Goal: Task Accomplishment & Management: Manage account settings

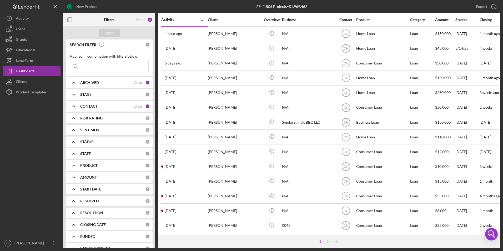
click at [93, 106] on b "CONTACT" at bounding box center [88, 106] width 17 height 4
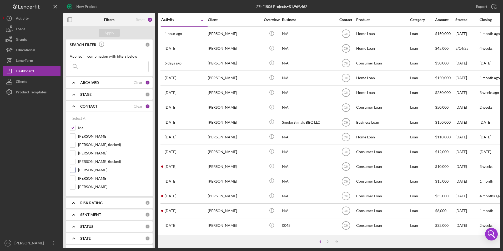
click at [71, 169] on input "[PERSON_NAME]" at bounding box center [72, 169] width 5 height 5
checkbox input "true"
click at [115, 34] on button "Apply" at bounding box center [109, 33] width 21 height 8
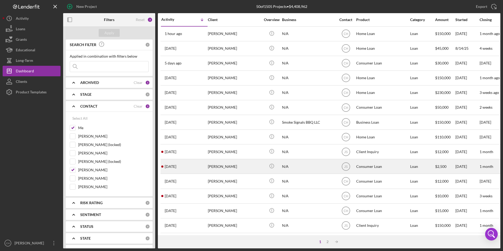
click at [214, 167] on div "[PERSON_NAME]" at bounding box center [234, 167] width 53 height 14
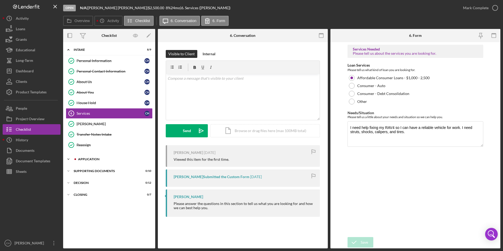
click at [91, 157] on div "Icon/Expander Application 8 / 10" at bounding box center [109, 159] width 92 height 11
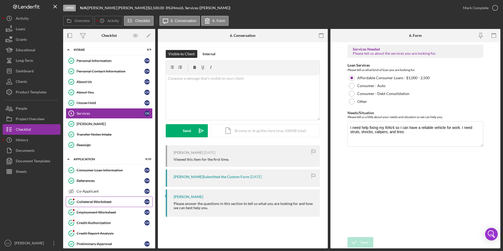
click at [94, 201] on div "Collateral Worksheet" at bounding box center [111, 202] width 68 height 4
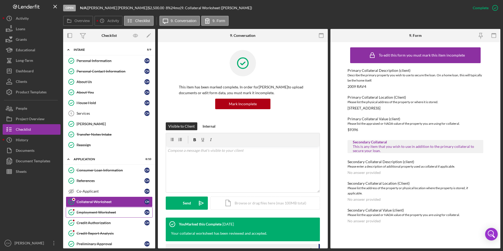
click at [93, 211] on div "Employment Worksheet" at bounding box center [111, 212] width 68 height 4
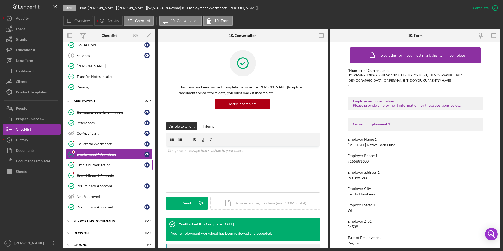
scroll to position [63, 0]
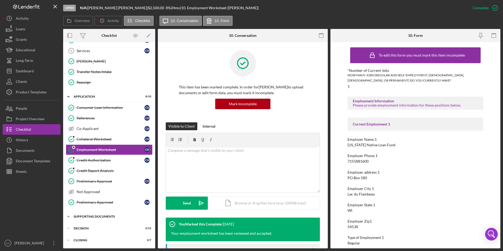
click at [81, 216] on div "Supporting Documents" at bounding box center [111, 216] width 75 height 3
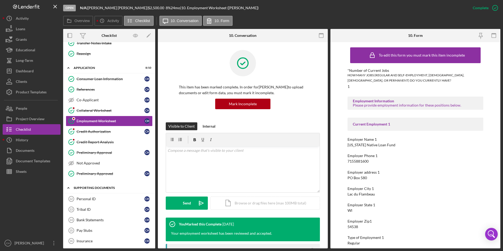
scroll to position [115, 0]
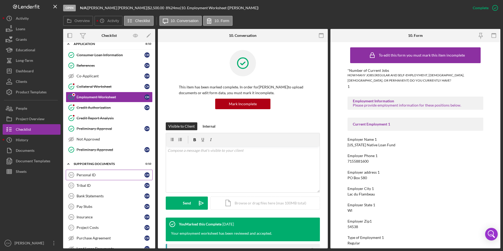
click at [98, 173] on div "Personal ID" at bounding box center [111, 175] width 68 height 4
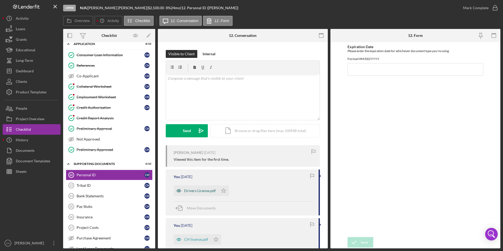
click at [191, 191] on div "Drivers License.pdf" at bounding box center [200, 191] width 32 height 4
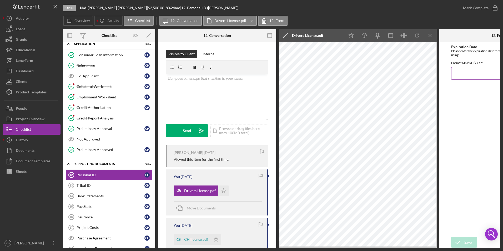
click at [463, 78] on input "Expiration Date" at bounding box center [499, 73] width 95 height 13
type input "[DATE]"
click at [470, 242] on div "Save" at bounding box center [468, 242] width 7 height 11
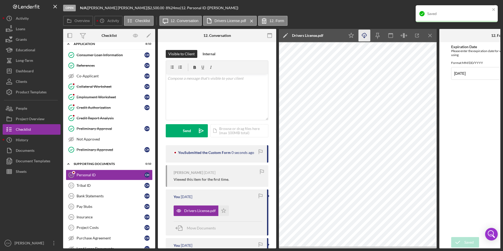
click at [366, 32] on icon "Icon/Download" at bounding box center [365, 36] width 12 height 12
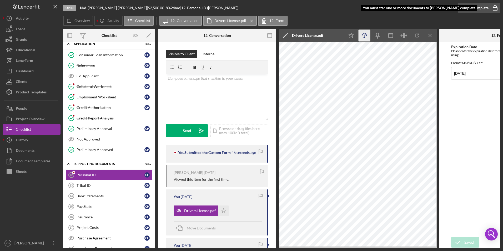
click at [470, 10] on div "Mark Complete" at bounding box center [476, 8] width 26 height 11
click at [354, 34] on icon "Icon/Star" at bounding box center [352, 36] width 12 height 12
click at [476, 8] on div "Mark Complete" at bounding box center [476, 8] width 26 height 11
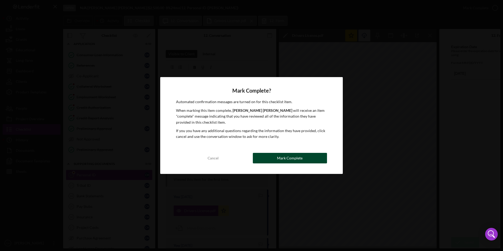
click at [278, 160] on div "Mark Complete" at bounding box center [290, 158] width 26 height 11
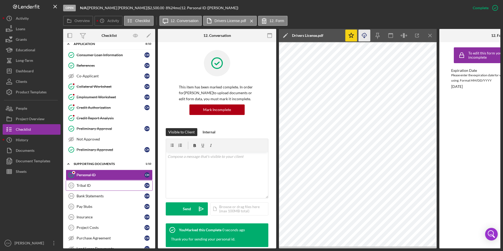
click at [83, 185] on div "Tribal ID" at bounding box center [111, 185] width 68 height 4
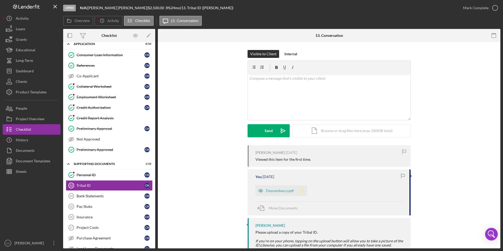
click at [304, 190] on icon "Icon/Star" at bounding box center [302, 191] width 11 height 11
click at [470, 6] on div "Mark Complete" at bounding box center [476, 8] width 26 height 11
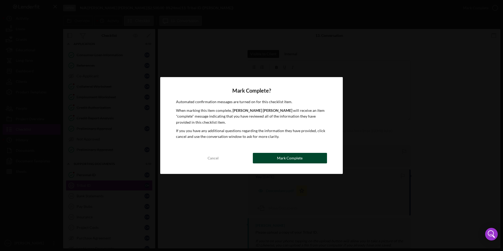
click at [280, 162] on div "Mark Complete" at bounding box center [290, 158] width 26 height 11
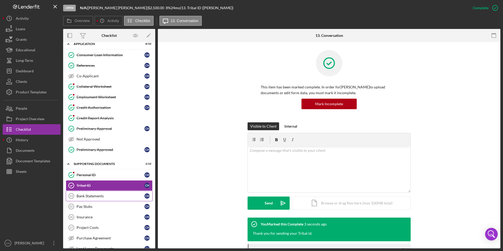
click at [91, 195] on div "Bank Statements" at bounding box center [111, 196] width 68 height 4
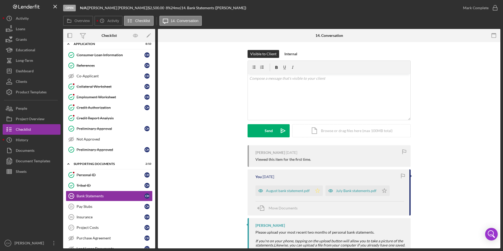
click at [317, 189] on icon "Icon/Star" at bounding box center [318, 191] width 11 height 11
click at [381, 190] on icon "Icon/Star" at bounding box center [384, 191] width 11 height 11
click at [474, 9] on div "Mark Complete" at bounding box center [476, 8] width 26 height 11
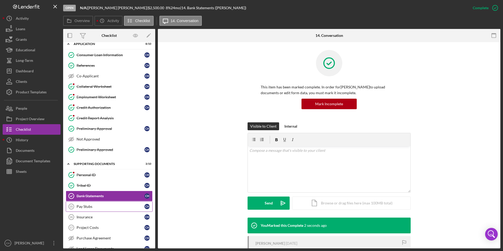
click at [83, 205] on div "Pay Stubs" at bounding box center [111, 207] width 68 height 4
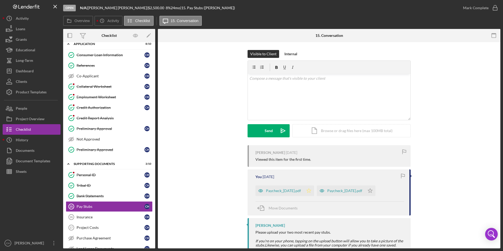
click at [311, 191] on polygon "button" at bounding box center [309, 191] width 4 height 4
click at [376, 189] on icon "Icon/Star" at bounding box center [370, 191] width 11 height 11
click at [476, 9] on div "Mark Complete" at bounding box center [476, 8] width 26 height 11
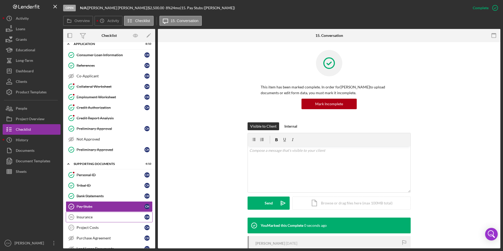
click at [96, 218] on div "Insurance" at bounding box center [111, 217] width 68 height 4
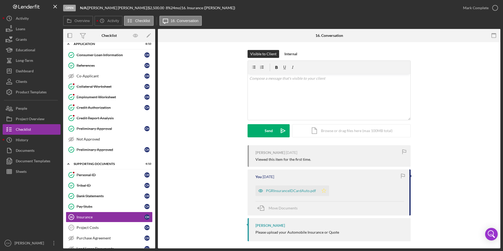
click at [322, 190] on polygon "button" at bounding box center [324, 191] width 4 height 4
click at [479, 8] on div "Mark Complete" at bounding box center [476, 8] width 26 height 11
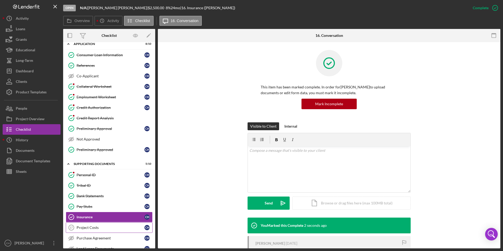
click at [92, 228] on div "Project Costs" at bounding box center [111, 228] width 68 height 4
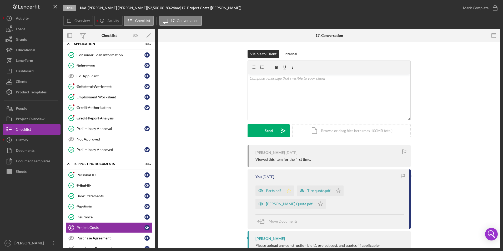
click at [286, 191] on icon "Icon/Star" at bounding box center [289, 191] width 11 height 11
click at [336, 190] on polygon "button" at bounding box center [338, 191] width 4 height 4
click at [315, 204] on icon "Icon/Star" at bounding box center [320, 204] width 11 height 11
click at [471, 10] on div "Mark Complete" at bounding box center [476, 8] width 26 height 11
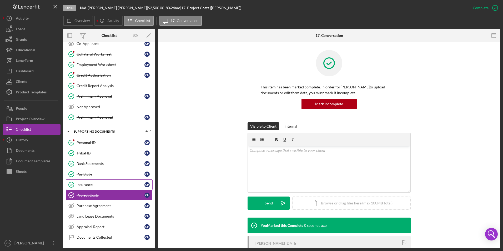
scroll to position [168, 0]
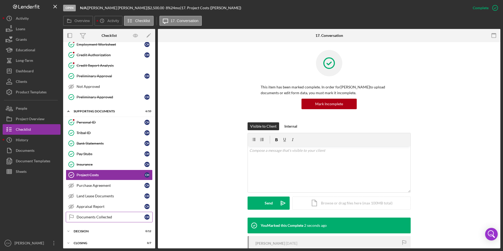
click at [86, 216] on div "Documents Collected" at bounding box center [111, 217] width 68 height 4
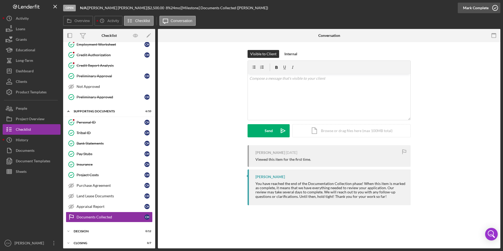
click at [477, 5] on div "Mark Complete" at bounding box center [476, 8] width 26 height 11
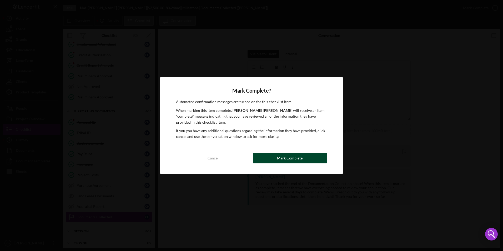
click at [290, 160] on div "Mark Complete" at bounding box center [290, 158] width 26 height 11
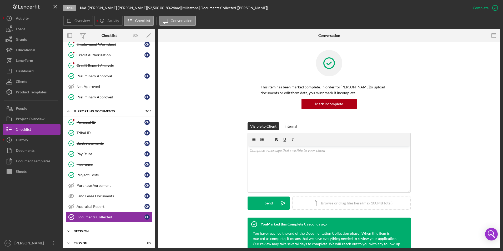
click at [80, 229] on div "Icon/Expander Decision 0 / 12" at bounding box center [109, 231] width 92 height 11
click at [32, 73] on div "Dashboard" at bounding box center [25, 72] width 18 height 12
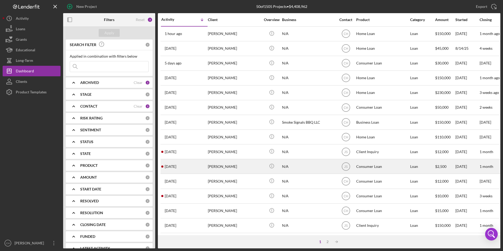
click at [217, 168] on div "[PERSON_NAME]" at bounding box center [234, 167] width 53 height 14
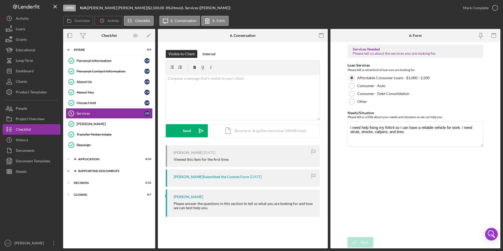
click at [90, 173] on div "Icon/Expander Supporting Documents 7 / 10" at bounding box center [109, 171] width 92 height 11
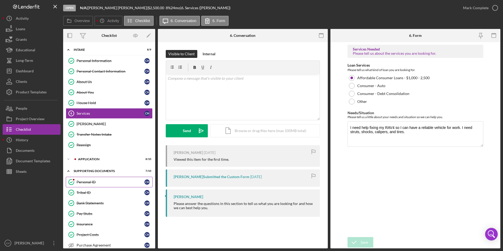
click at [89, 179] on link "Personal ID Personal ID C H" at bounding box center [109, 182] width 87 height 11
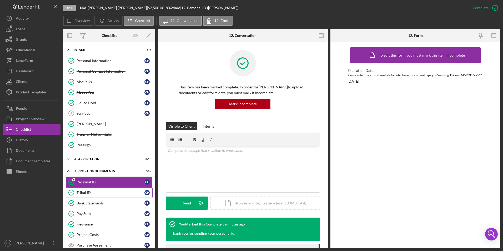
click at [86, 192] on div "Tribal ID" at bounding box center [111, 193] width 68 height 4
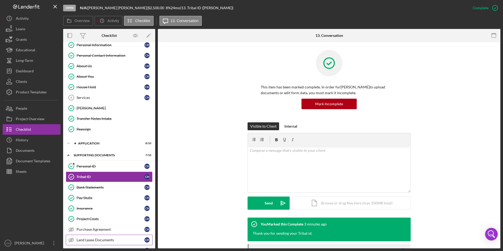
scroll to position [53, 0]
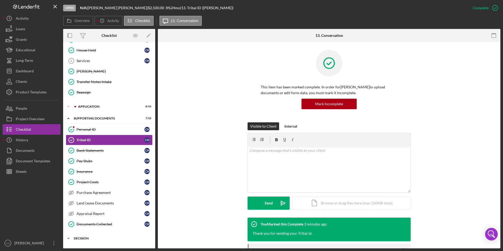
click at [88, 236] on div "Icon/Expander Decision 0 / 12" at bounding box center [109, 238] width 92 height 11
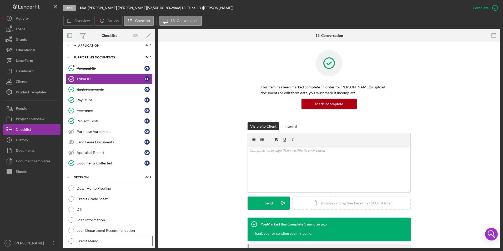
scroll to position [158, 0]
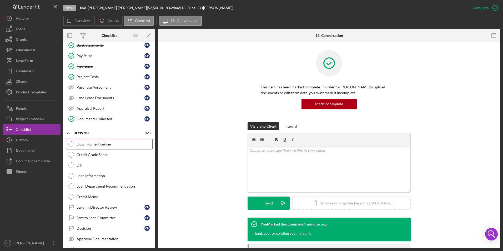
click at [97, 145] on div "DownHome Pipeline" at bounding box center [115, 144] width 76 height 4
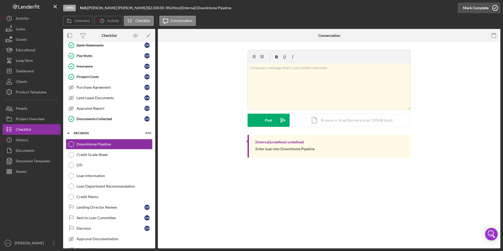
click at [477, 9] on div "Mark Complete" at bounding box center [476, 8] width 26 height 11
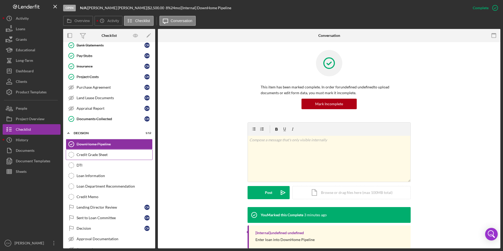
click at [103, 157] on div "Credit Grade Sheet" at bounding box center [115, 155] width 76 height 4
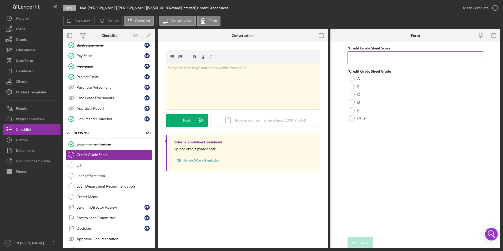
click at [372, 55] on input "*Credit Grade Sheet Score" at bounding box center [416, 57] width 136 height 13
type input "29"
click at [350, 85] on div at bounding box center [352, 87] width 6 height 6
click at [363, 243] on div "Save" at bounding box center [364, 242] width 7 height 11
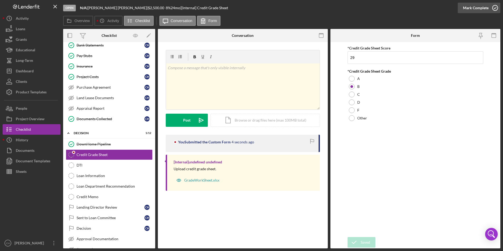
click at [479, 8] on div "Mark Complete" at bounding box center [476, 8] width 26 height 11
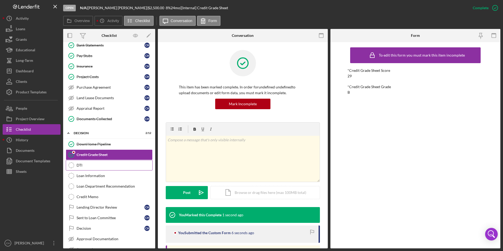
click at [91, 167] on div "DTI" at bounding box center [115, 165] width 76 height 4
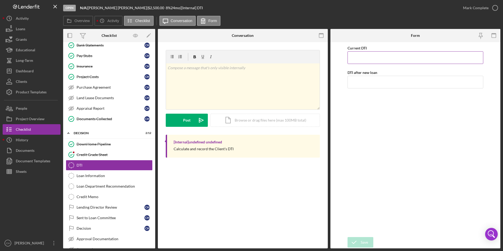
click at [357, 57] on input "Current DTI" at bounding box center [416, 57] width 136 height 13
type input "15.00000%"
click at [351, 78] on input "DTI after new loan" at bounding box center [416, 82] width 136 height 13
type input "17.00000%"
click at [349, 135] on div "Current DTI 15.00000% DTI after new loan 17.00000%" at bounding box center [416, 140] width 136 height 190
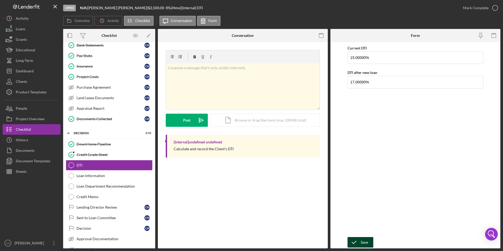
click at [363, 240] on div "Save" at bounding box center [364, 242] width 7 height 11
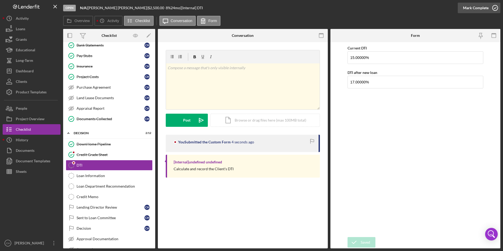
click at [481, 9] on div "Mark Complete" at bounding box center [476, 8] width 26 height 11
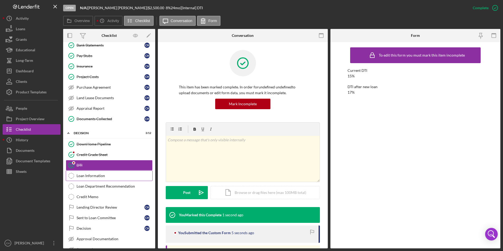
click at [92, 175] on div "Loan Information" at bounding box center [115, 176] width 76 height 4
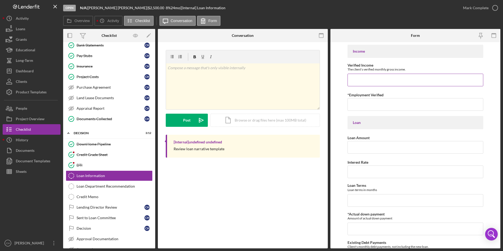
click at [360, 78] on input "Verified Income" at bounding box center [416, 80] width 136 height 13
type input "$447.14"
click at [359, 106] on input "*Employment Verified" at bounding box center [416, 104] width 136 height 13
click at [357, 106] on input "8/285/25" at bounding box center [416, 104] width 136 height 13
type input "[DATE]"
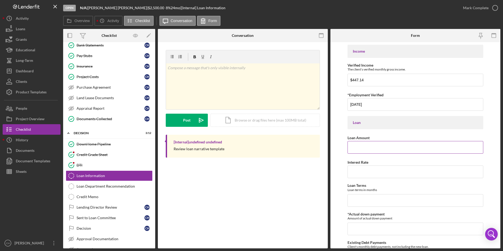
click at [367, 148] on input "Loan Amount" at bounding box center [416, 147] width 136 height 13
type input "$2,500"
click at [365, 173] on input "Interest Rate" at bounding box center [416, 172] width 136 height 13
type input "8.00000%"
click at [357, 202] on input "Loan Terms" at bounding box center [416, 200] width 136 height 13
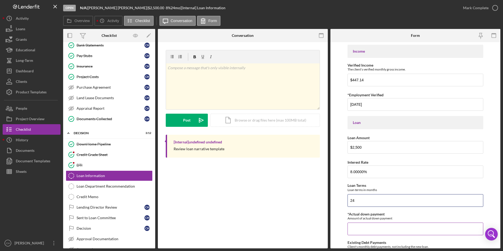
type input "24"
click at [354, 229] on input "*Actual down payment" at bounding box center [416, 229] width 136 height 13
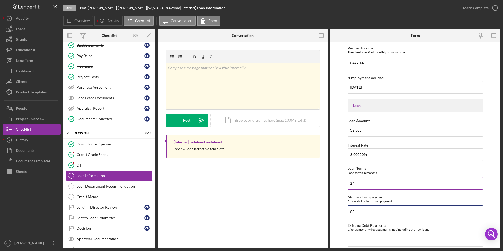
scroll to position [26, 0]
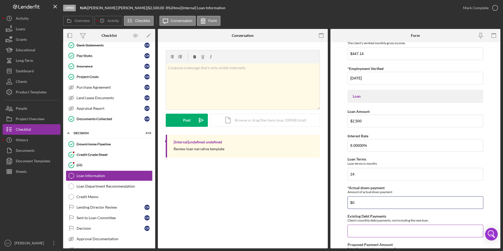
type input "$0"
click at [359, 228] on input "Existing Debt Payments" at bounding box center [416, 231] width 136 height 13
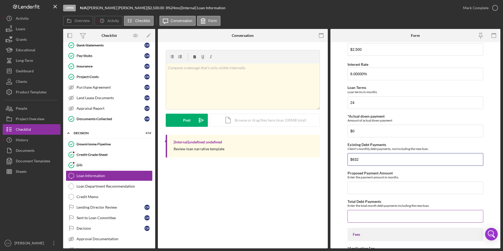
scroll to position [105, 0]
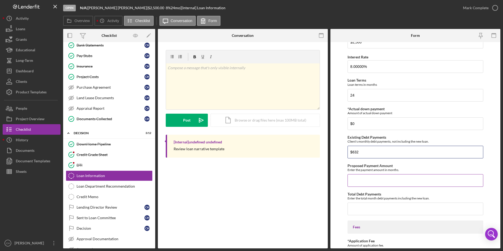
type input "$632"
click at [359, 182] on input "Proposed Payment Amount" at bounding box center [416, 180] width 136 height 13
type input "$116.46"
click at [357, 207] on input "Total Debt Payments" at bounding box center [416, 209] width 136 height 13
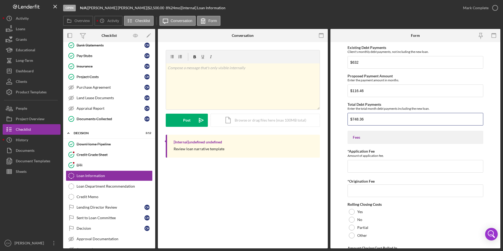
scroll to position [237, 0]
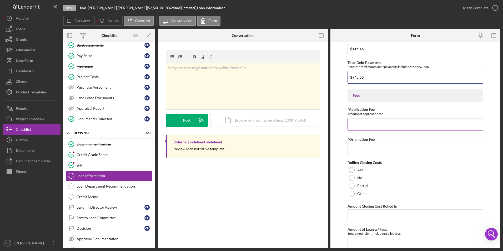
type input "$748.36"
click at [356, 128] on input "*Application Fee" at bounding box center [416, 124] width 136 height 13
type input "$50"
click at [353, 145] on input "*Origination Fee" at bounding box center [416, 149] width 136 height 13
type input "$75"
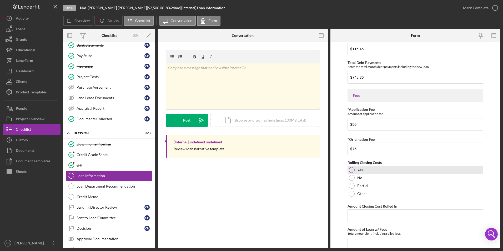
click at [350, 169] on div at bounding box center [352, 170] width 6 height 6
click at [360, 218] on input "Amount Closing Cost Rolled In" at bounding box center [416, 216] width 136 height 13
drag, startPoint x: 365, startPoint y: 214, endPoint x: 351, endPoint y: 215, distance: 14.2
click at [351, 215] on input "$2,575" at bounding box center [416, 216] width 136 height 13
drag, startPoint x: 366, startPoint y: 148, endPoint x: 364, endPoint y: 150, distance: 2.8
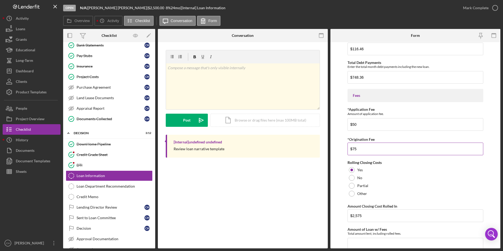
click at [364, 150] on input "$75" at bounding box center [416, 149] width 136 height 13
click at [354, 179] on div at bounding box center [352, 178] width 6 height 6
drag, startPoint x: 367, startPoint y: 216, endPoint x: 350, endPoint y: 214, distance: 17.5
click at [350, 214] on input "$2,575" at bounding box center [416, 216] width 136 height 13
type input "$0"
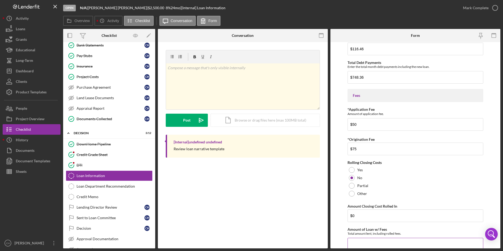
click at [365, 243] on input "Amount of Loan w/ Fees" at bounding box center [416, 244] width 136 height 13
type input "$2,500"
click at [352, 168] on div at bounding box center [352, 170] width 6 height 6
drag, startPoint x: 356, startPoint y: 212, endPoint x: 351, endPoint y: 214, distance: 5.5
click at [351, 214] on input "$0" at bounding box center [416, 216] width 136 height 13
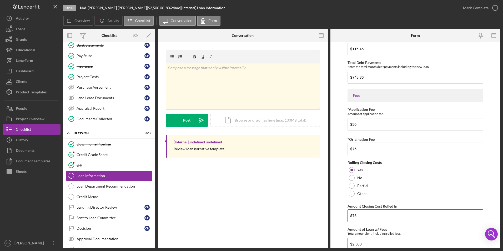
type input "$75"
drag, startPoint x: 366, startPoint y: 242, endPoint x: 358, endPoint y: 242, distance: 7.6
click at [358, 242] on input "$2,500" at bounding box center [416, 244] width 136 height 13
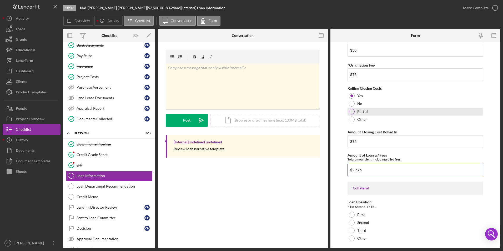
scroll to position [342, 0]
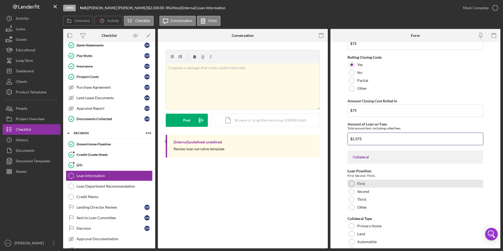
type input "$2,575"
click at [351, 185] on div at bounding box center [352, 184] width 6 height 6
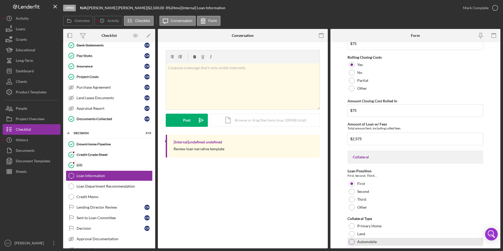
click at [350, 241] on div at bounding box center [352, 242] width 6 height 6
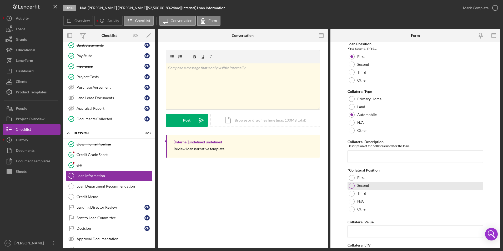
scroll to position [500, 0]
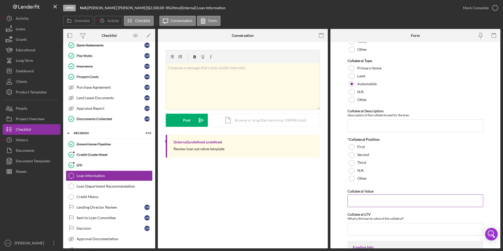
click at [363, 198] on input "Collateral Value" at bounding box center [416, 201] width 136 height 13
type input "$6,816"
click at [360, 230] on input "Collateral LTV" at bounding box center [416, 229] width 136 height 13
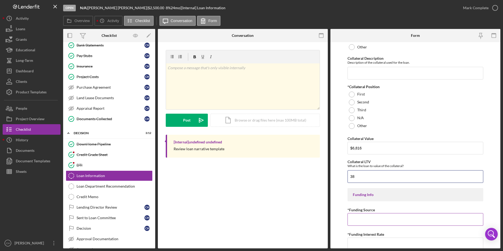
type input "38"
click at [364, 221] on input "*Funding Source" at bounding box center [416, 219] width 136 height 13
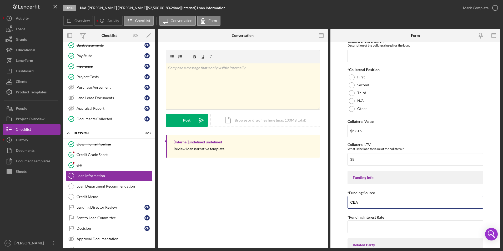
scroll to position [579, 0]
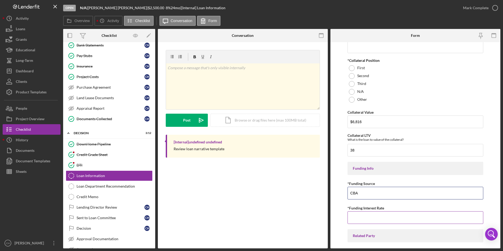
type input "CBA"
click at [361, 219] on input "*Funding Interest Rate" at bounding box center [416, 217] width 136 height 13
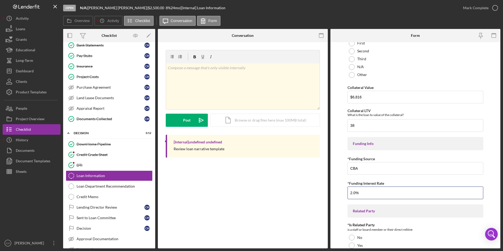
scroll to position [632, 0]
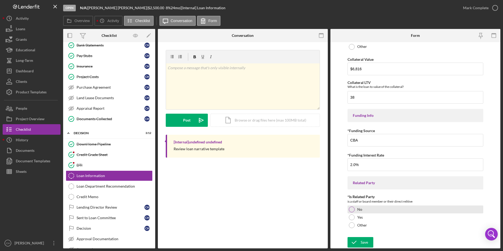
type input "2.00000%"
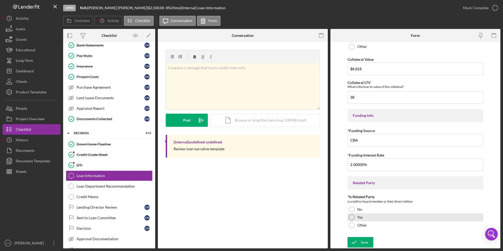
drag, startPoint x: 353, startPoint y: 210, endPoint x: 353, endPoint y: 217, distance: 7.9
click at [352, 210] on div at bounding box center [352, 210] width 6 height 6
click at [361, 245] on div "Save" at bounding box center [364, 242] width 7 height 11
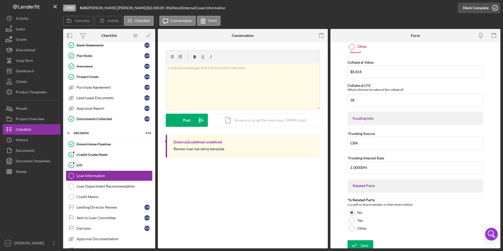
click at [479, 8] on div "Mark Complete" at bounding box center [476, 8] width 26 height 11
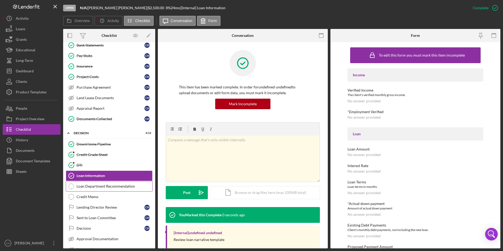
click at [112, 187] on div "Loan Department Recommendation" at bounding box center [115, 186] width 76 height 4
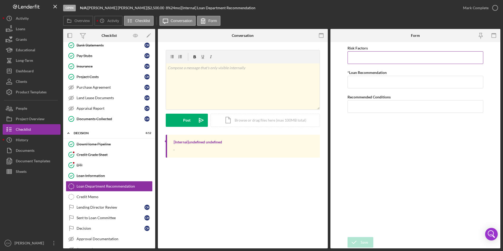
click at [356, 61] on input "Risk Factors" at bounding box center [416, 57] width 136 height 13
type input "None"
type input "Approve"
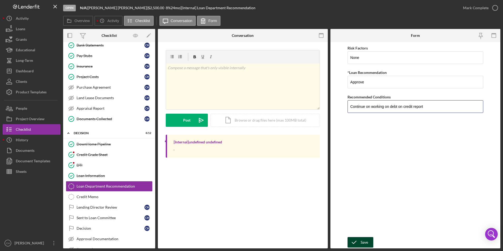
type input "Continue on working on debt on credit report"
click at [361, 240] on div "Save" at bounding box center [364, 242] width 7 height 11
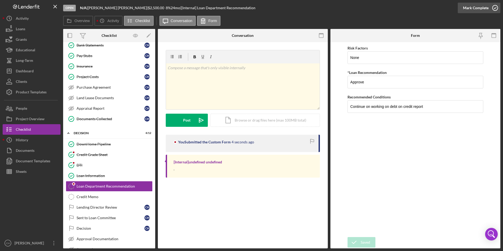
click at [467, 8] on div "Mark Complete" at bounding box center [476, 8] width 26 height 11
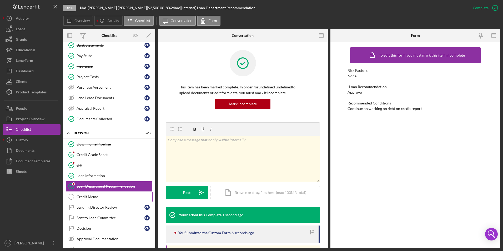
click at [83, 198] on div "Credit Memo" at bounding box center [115, 197] width 76 height 4
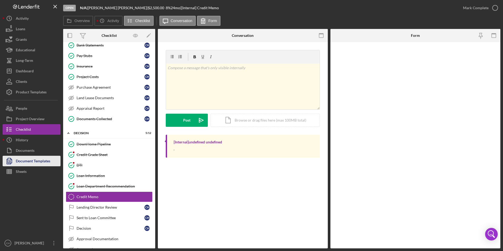
click at [24, 158] on div "Document Templates" at bounding box center [33, 162] width 34 height 12
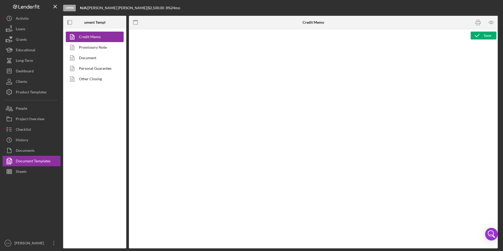
type textarea "<p style="text-align: center;"><span style="font-size: 18pt;"><strong>[US_STATE…"
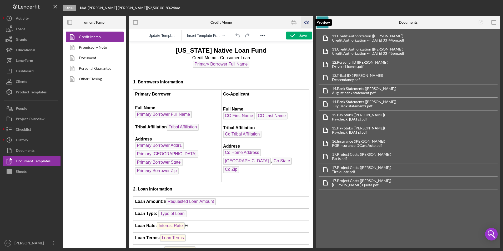
click at [304, 23] on icon "button" at bounding box center [307, 23] width 12 height 12
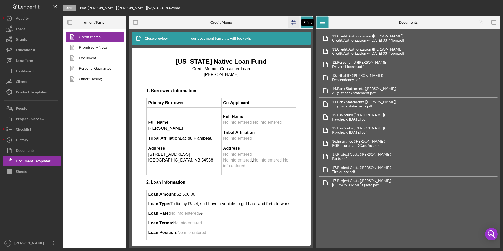
click at [295, 24] on rect "button" at bounding box center [293, 24] width 3 height 2
click at [25, 131] on div "Checklist" at bounding box center [23, 130] width 15 height 12
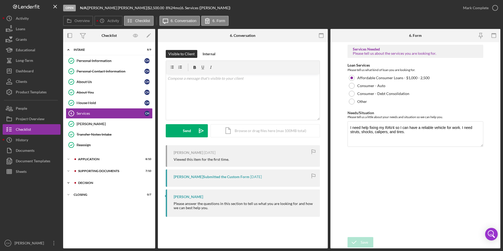
click at [87, 184] on div "Decision" at bounding box center [113, 182] width 71 height 3
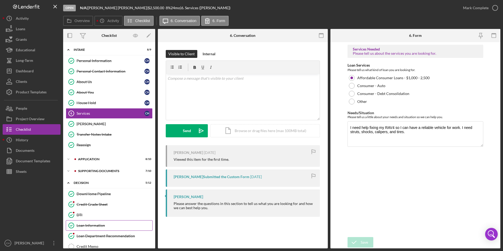
click at [85, 226] on div "Loan Information" at bounding box center [115, 226] width 76 height 4
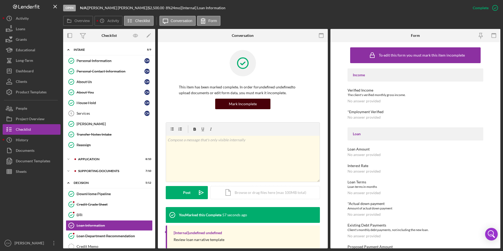
click at [246, 106] on div "Mark Incomplete" at bounding box center [243, 104] width 28 height 11
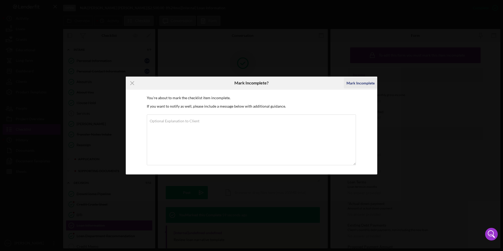
click at [356, 84] on div "Mark Incomplete" at bounding box center [361, 83] width 28 height 11
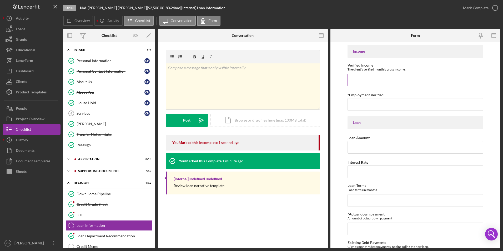
click at [367, 80] on input "Verified Income" at bounding box center [416, 80] width 136 height 13
type input "$4,407.14"
type input "[DATE]"
type input "$2,500"
type input "8.00000%"
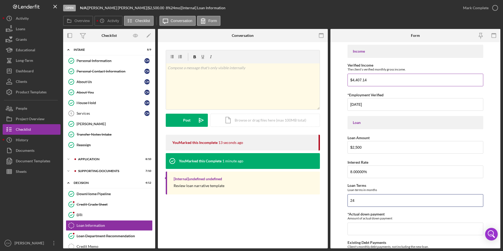
type input "24"
type input "$0"
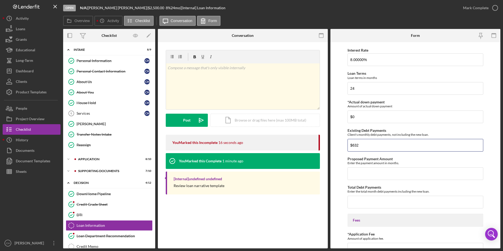
type input "$632"
type input "$116.46"
type input "$748.63"
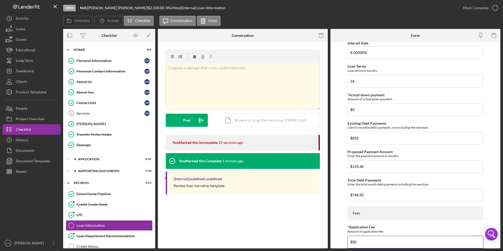
type input "$50"
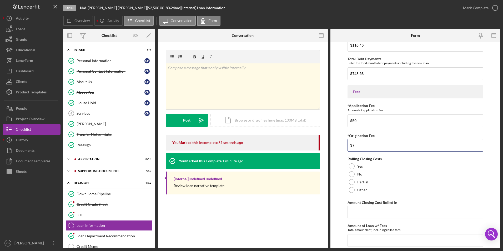
type input "$75"
click at [351, 166] on div at bounding box center [352, 166] width 6 height 6
click at [349, 214] on input "Amount Closing Cost Rolled In" at bounding box center [416, 212] width 136 height 13
type input "$75"
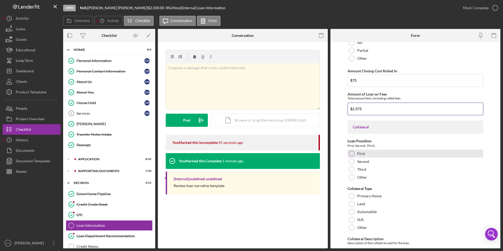
type input "$2,575"
click at [353, 154] on div at bounding box center [352, 154] width 6 height 6
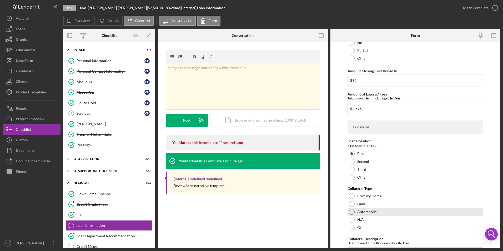
click at [352, 211] on div at bounding box center [352, 212] width 6 height 6
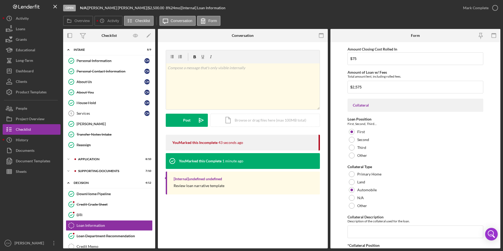
scroll to position [425, 0]
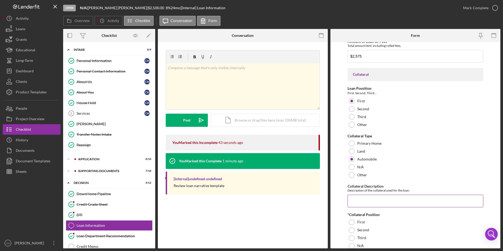
click at [364, 204] on input "Collateral Description" at bounding box center [416, 201] width 136 height 13
type input "2009 RAV 4"
click at [353, 226] on div "First" at bounding box center [416, 223] width 136 height 8
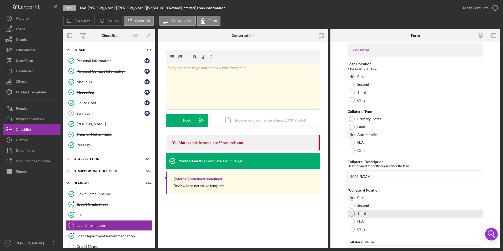
scroll to position [478, 0]
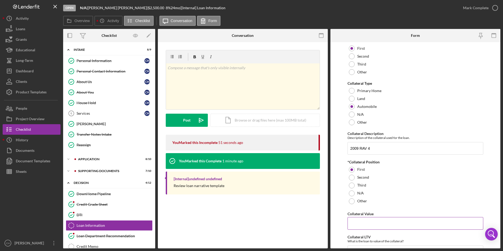
click at [364, 225] on input "Collateral Value" at bounding box center [416, 223] width 136 height 13
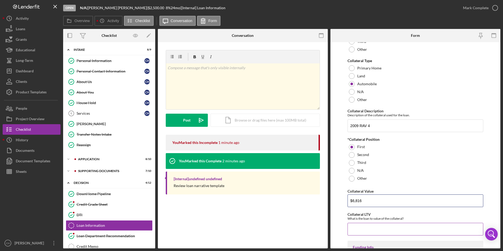
scroll to position [504, 0]
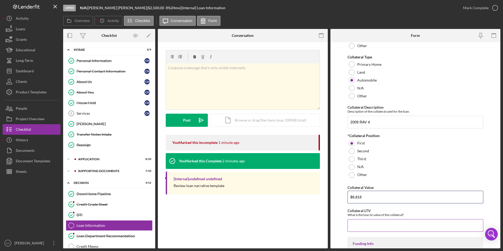
type input "$6,816"
click at [361, 221] on input "Collateral LTV" at bounding box center [416, 225] width 136 height 13
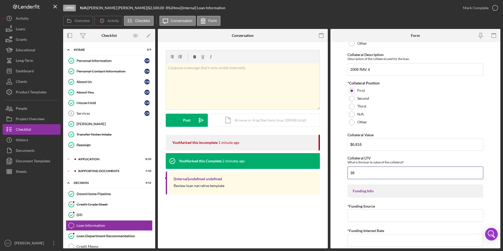
scroll to position [632, 0]
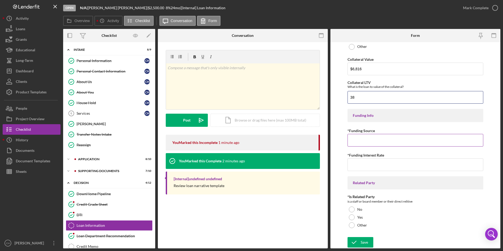
type input "38"
click at [361, 135] on input "*Funding Source" at bounding box center [416, 140] width 136 height 13
type input "CBA"
type input "2.00000%"
click at [353, 209] on div at bounding box center [352, 210] width 6 height 6
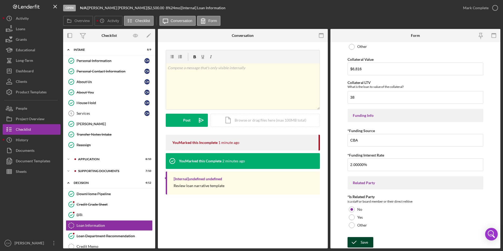
click at [360, 243] on icon "submit" at bounding box center [354, 242] width 13 height 13
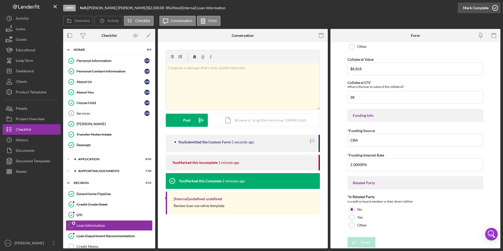
click at [468, 9] on div "Mark Complete" at bounding box center [476, 8] width 26 height 11
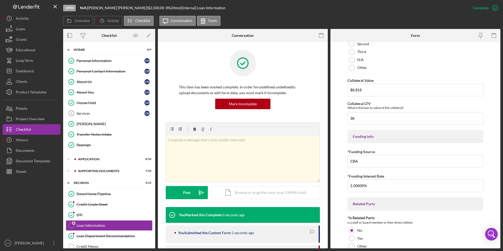
scroll to position [653, 0]
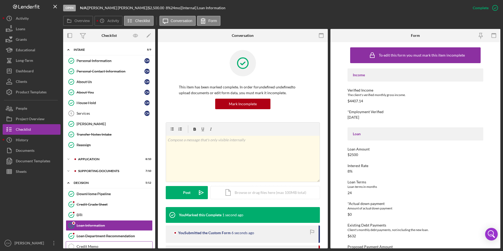
click at [88, 244] on link "Credit Memo Credit Memo" at bounding box center [109, 246] width 87 height 11
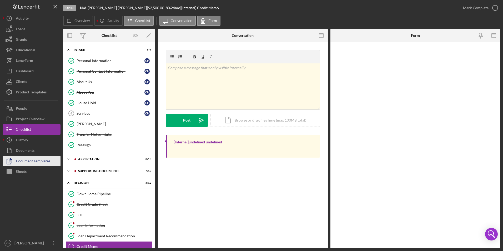
click at [38, 162] on div "Document Templates" at bounding box center [33, 162] width 34 height 12
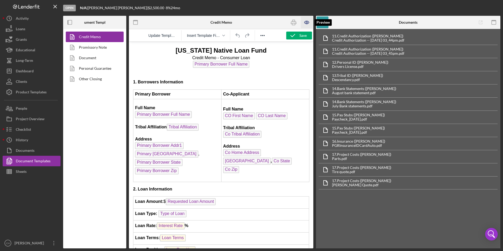
click at [305, 23] on icon "button" at bounding box center [307, 23] width 12 height 12
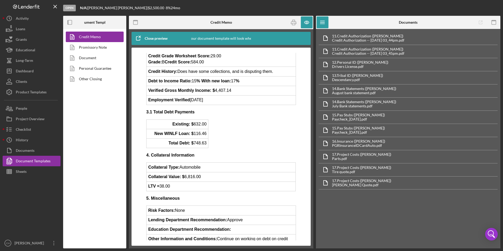
scroll to position [263, 0]
click at [295, 23] on icon "button" at bounding box center [294, 23] width 12 height 12
click at [294, 21] on icon "button" at bounding box center [294, 23] width 12 height 12
click at [306, 22] on icon "button" at bounding box center [307, 23] width 12 height 12
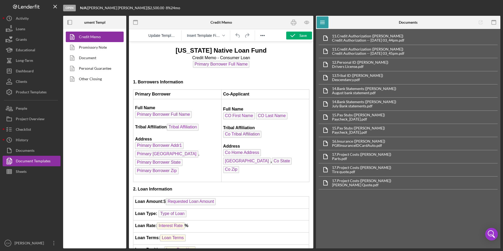
scroll to position [0, 0]
click at [286, 35] on div "Save Update Template Insert Template Field" at bounding box center [221, 138] width 185 height 219
click at [295, 31] on div "Save Update Template Insert Template Field" at bounding box center [221, 138] width 185 height 219
click at [301, 36] on div "Save" at bounding box center [303, 36] width 7 height 8
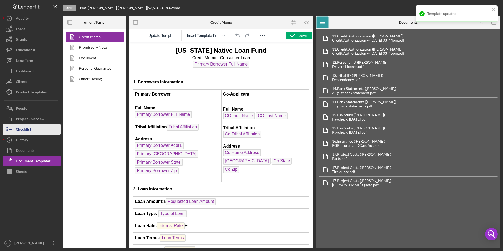
click at [27, 131] on div "Checklist" at bounding box center [23, 130] width 15 height 12
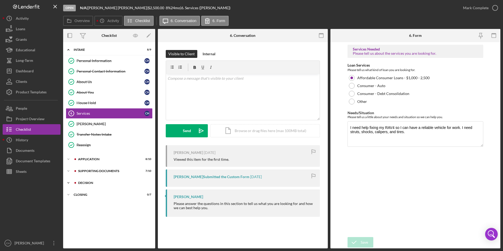
click at [86, 181] on div "Icon/Expander Decision 5 / 12" at bounding box center [109, 183] width 92 height 11
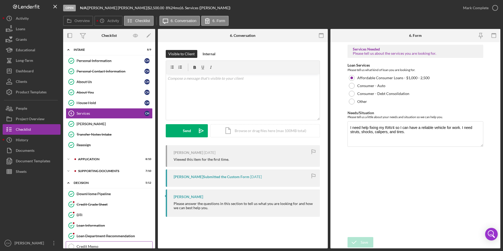
click at [92, 245] on div "Credit Memo" at bounding box center [115, 247] width 76 height 4
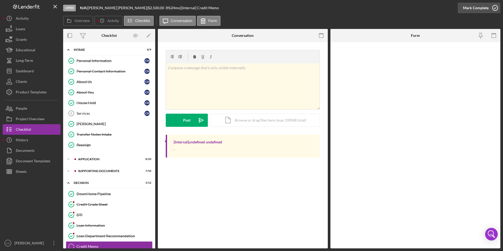
click at [482, 8] on div "Mark Complete" at bounding box center [476, 8] width 26 height 11
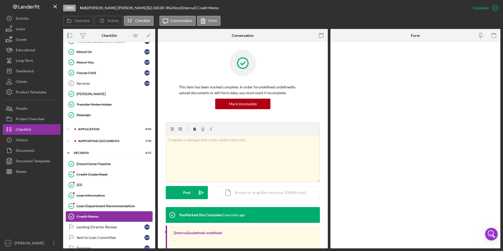
scroll to position [53, 0]
